Goal: Task Accomplishment & Management: Manage account settings

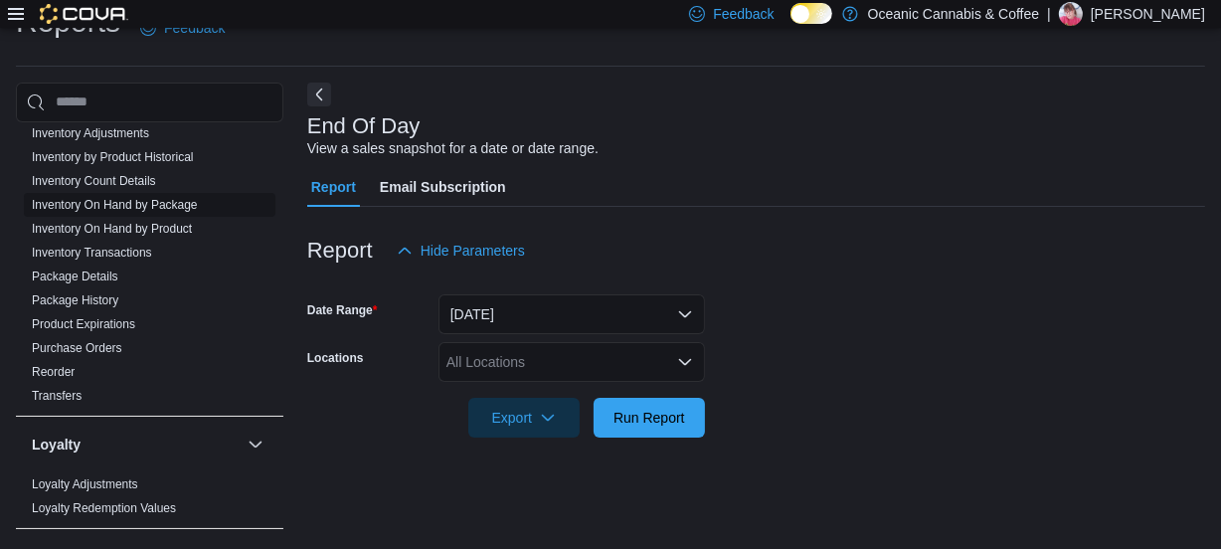
scroll to position [542, 0]
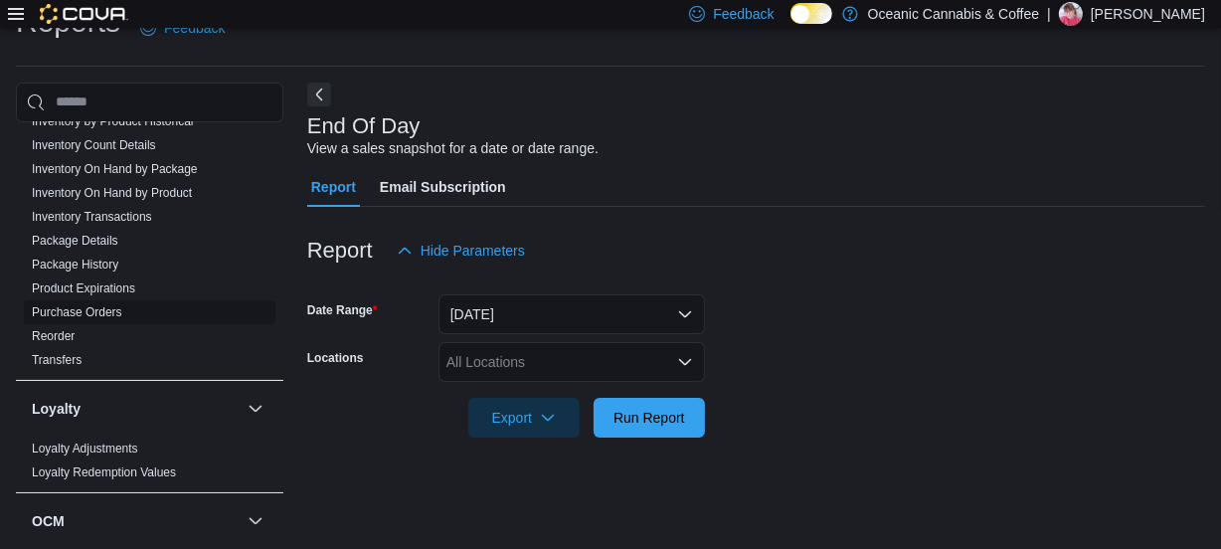
click at [96, 306] on link "Purchase Orders" at bounding box center [77, 312] width 90 height 14
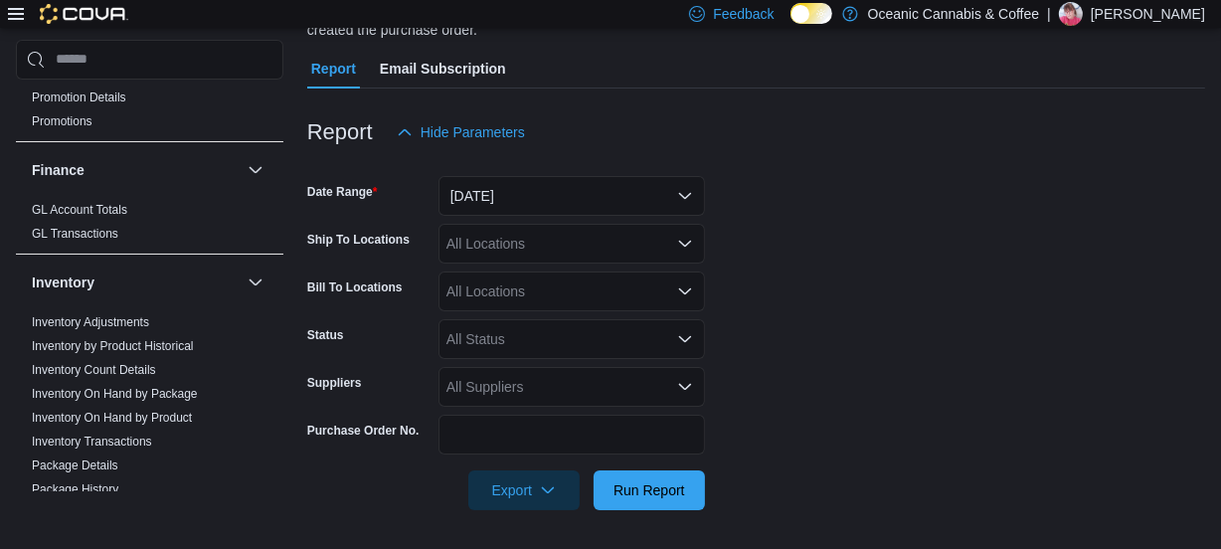
scroll to position [270, 0]
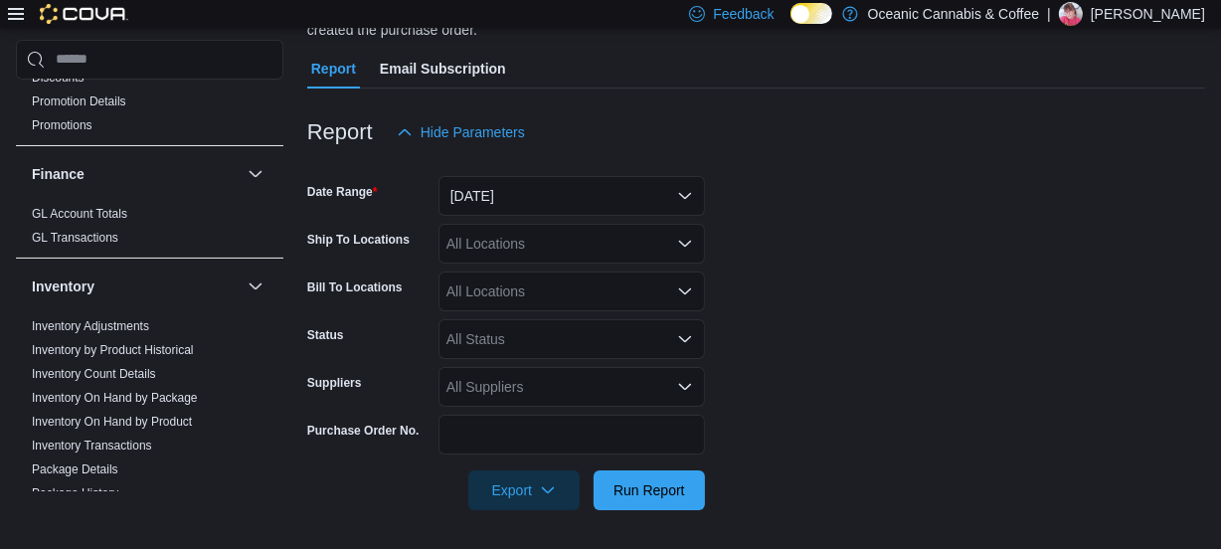
click at [13, 18] on icon at bounding box center [16, 14] width 16 height 12
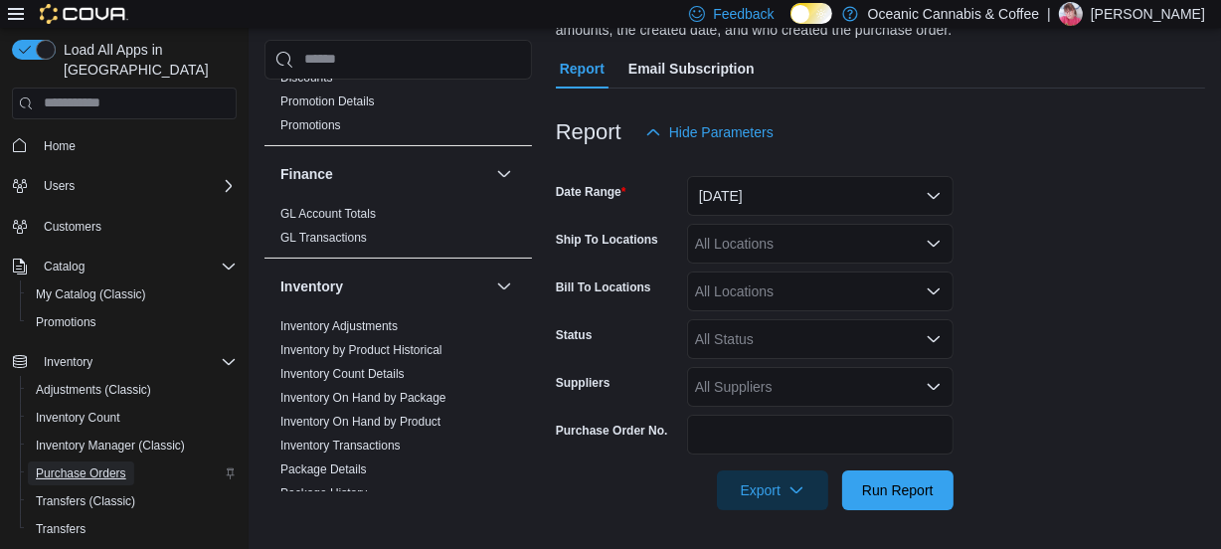
click at [83, 465] on span "Purchase Orders" at bounding box center [81, 473] width 90 height 16
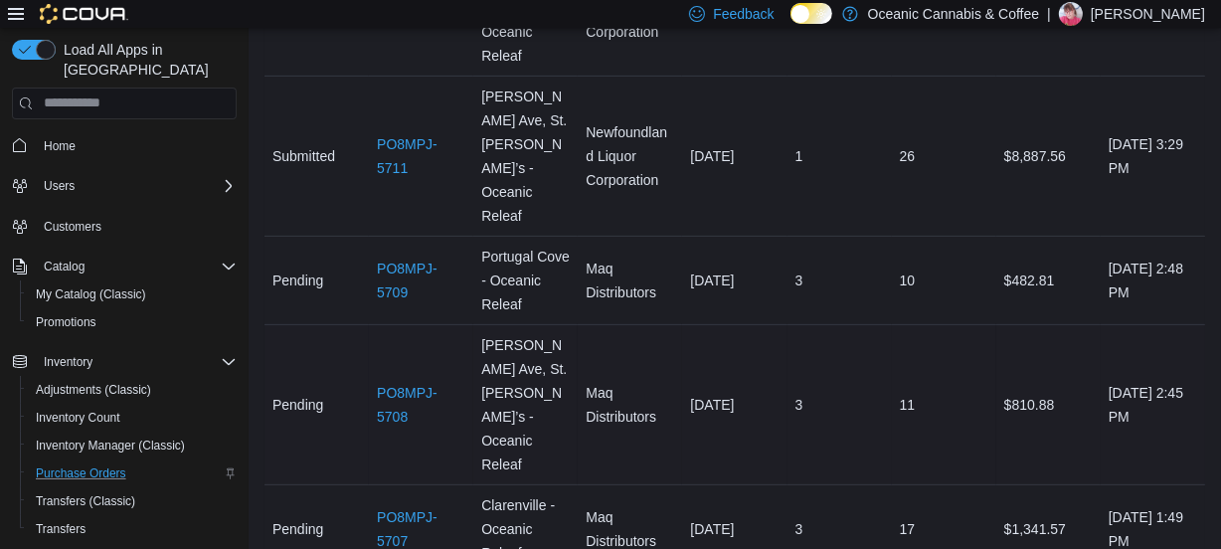
scroll to position [723, 0]
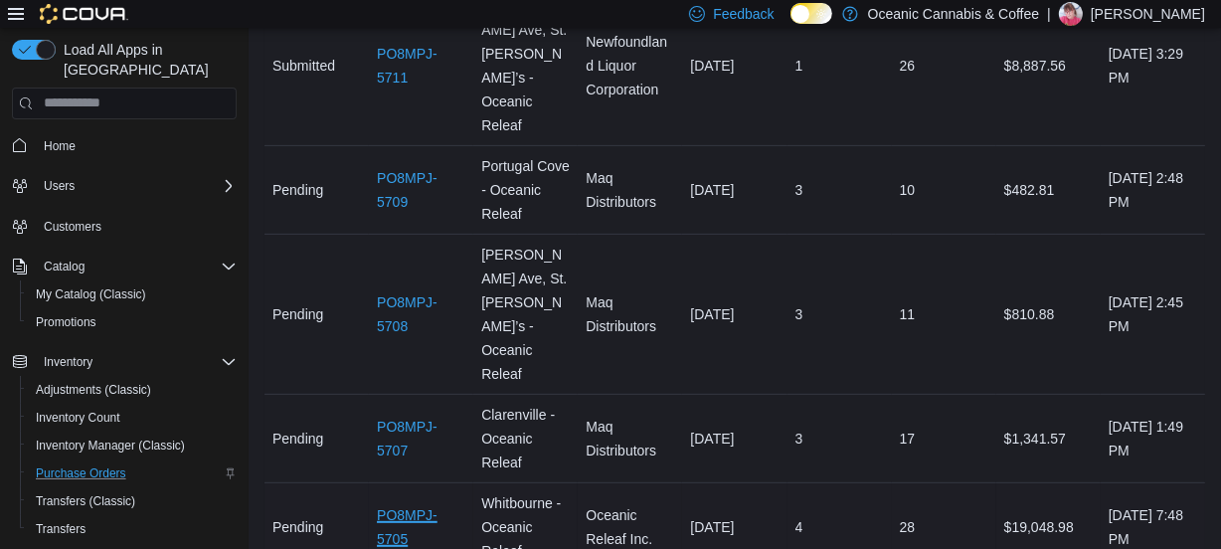
click at [410, 503] on link "PO8MPJ-5705" at bounding box center [421, 527] width 88 height 48
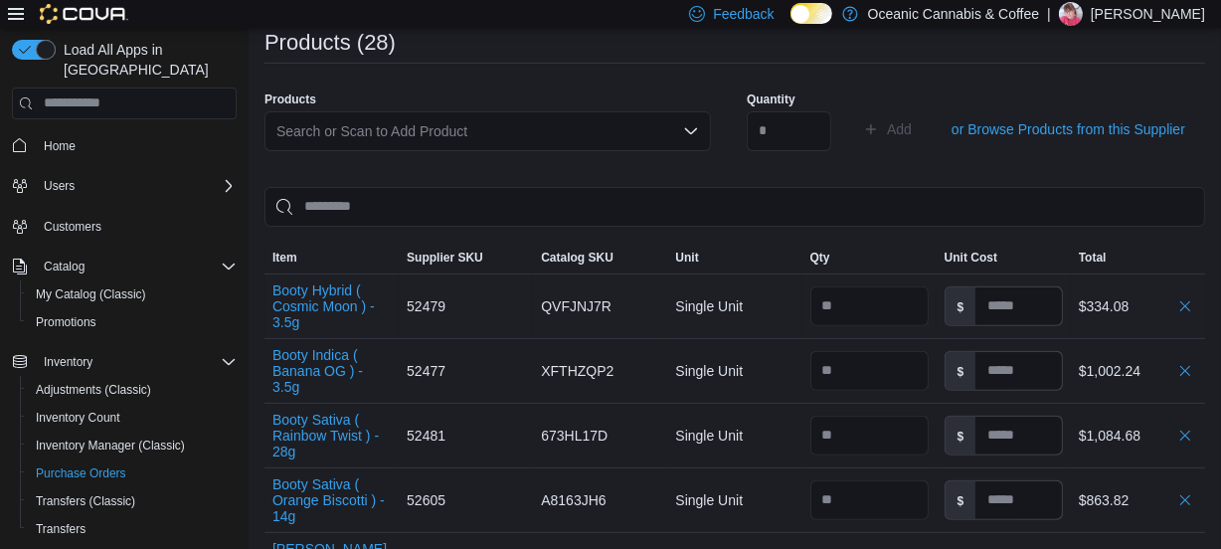
scroll to position [632, 0]
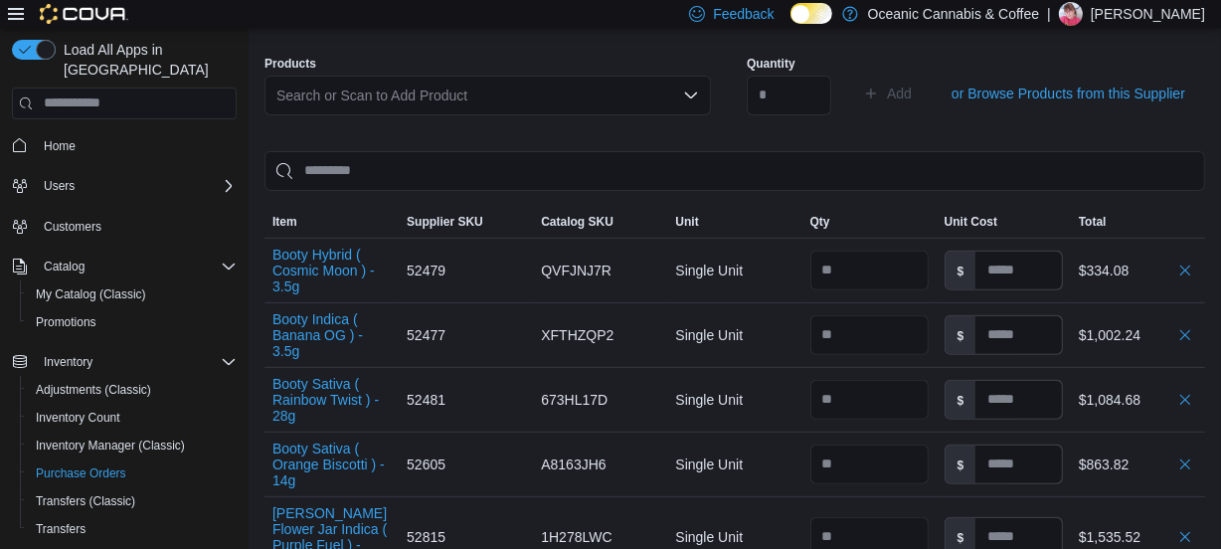
drag, startPoint x: 37, startPoint y: 0, endPoint x: 406, endPoint y: 11, distance: 369.0
click at [406, 11] on div "Feedback Dark Mode Oceanic Cannabis & Coffee | Tina Vokey" at bounding box center [610, 14] width 1221 height 28
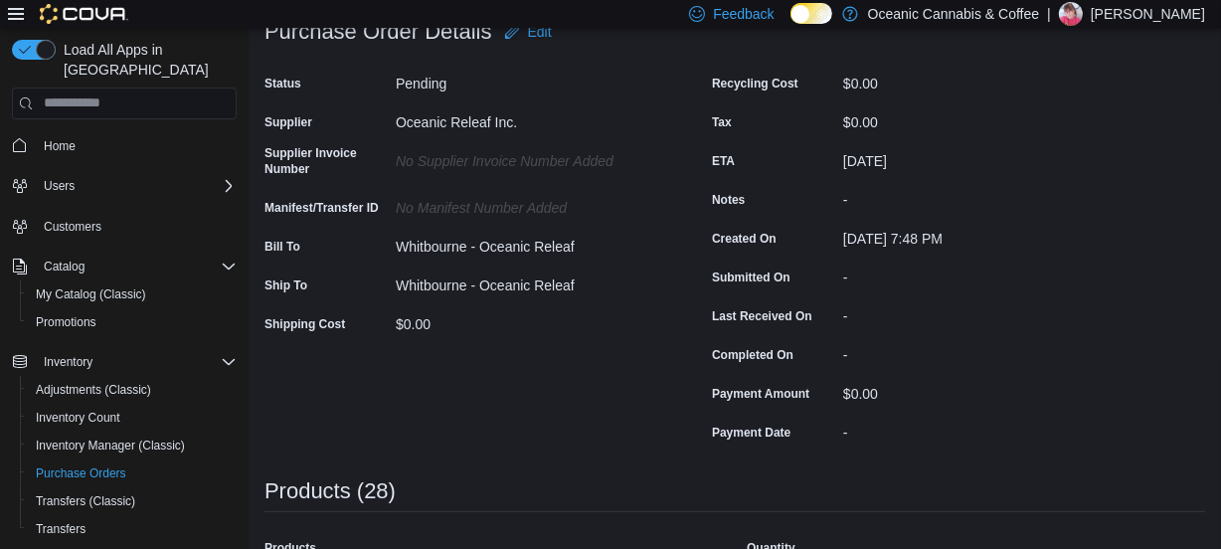
scroll to position [89, 0]
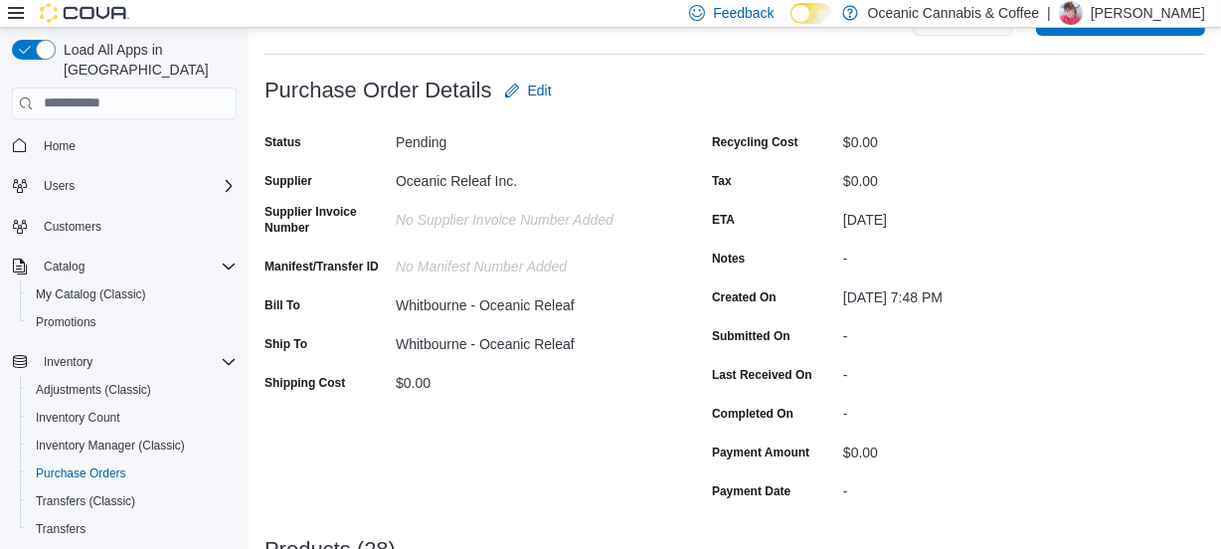
click at [827, 8] on icon at bounding box center [821, 13] width 11 height 11
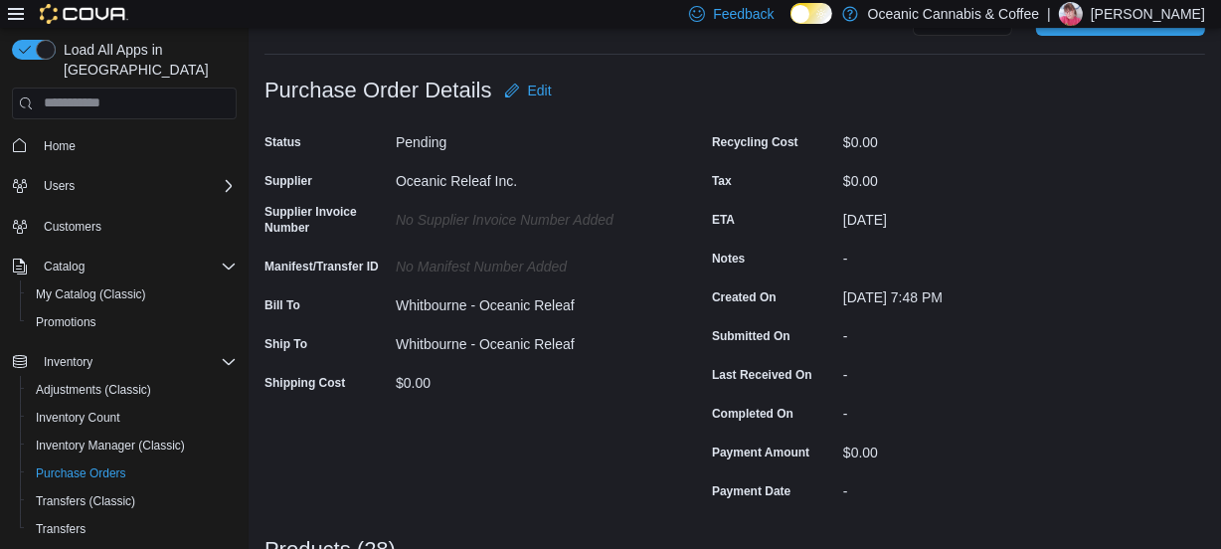
click at [467, 218] on div "No Supplier Invoice Number added" at bounding box center [529, 216] width 266 height 24
click at [547, 85] on span "Edit" at bounding box center [540, 91] width 24 height 20
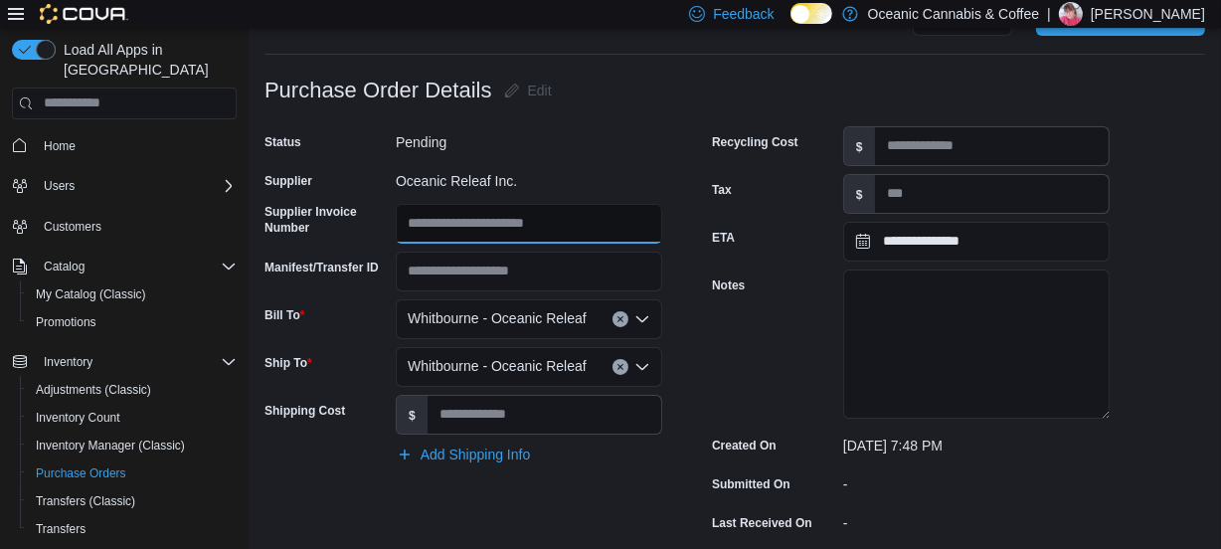
click at [452, 224] on input "Supplier Invoice Number" at bounding box center [529, 224] width 266 height 40
type input "*"
click at [1159, 14] on p "Tina Vokey" at bounding box center [1148, 14] width 114 height 24
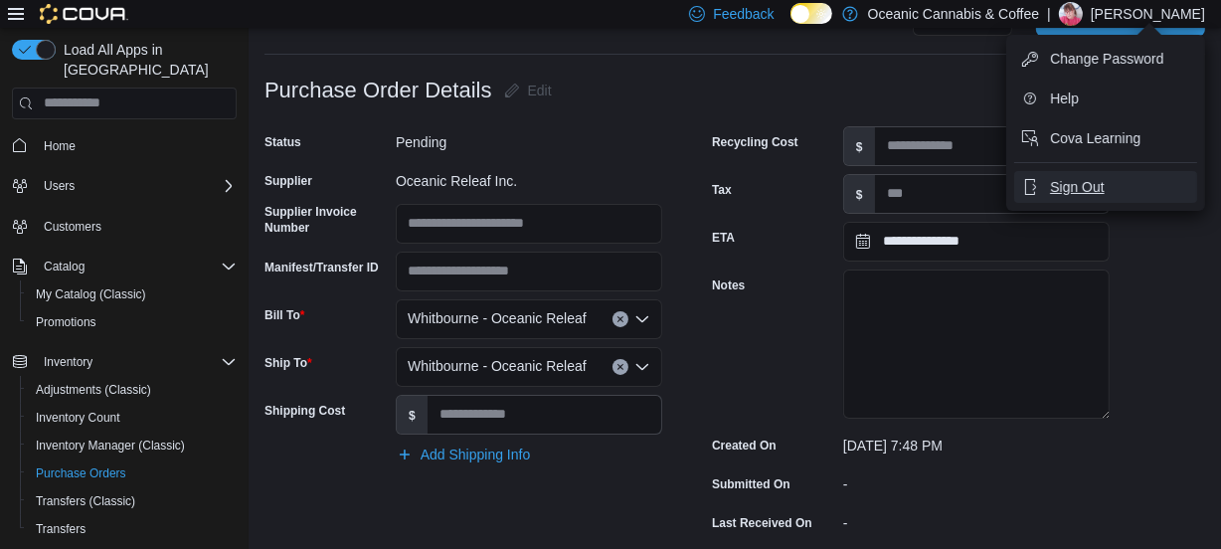
drag, startPoint x: 1080, startPoint y: 184, endPoint x: 1124, endPoint y: 164, distance: 49.0
click at [1080, 184] on span "Sign Out" at bounding box center [1077, 187] width 54 height 20
